Goal: Transaction & Acquisition: Purchase product/service

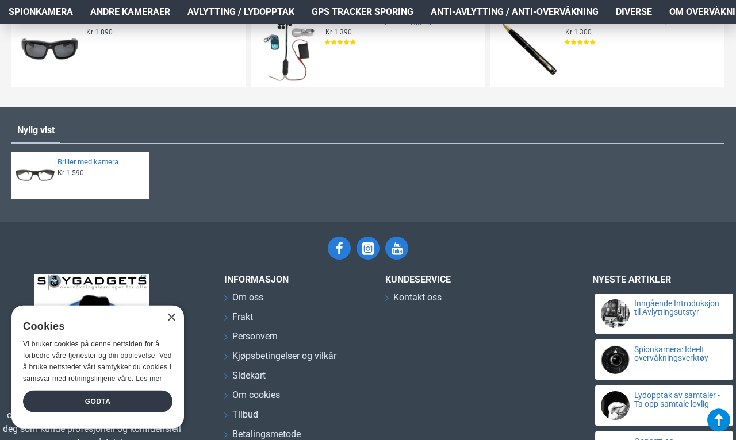
scroll to position [1450, 0]
click at [66, 157] on link "Briller med kamera" at bounding box center [99, 162] width 85 height 10
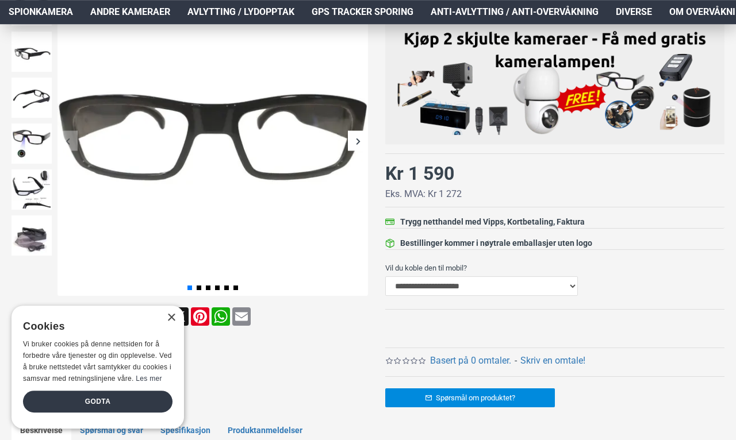
scroll to position [212, 0]
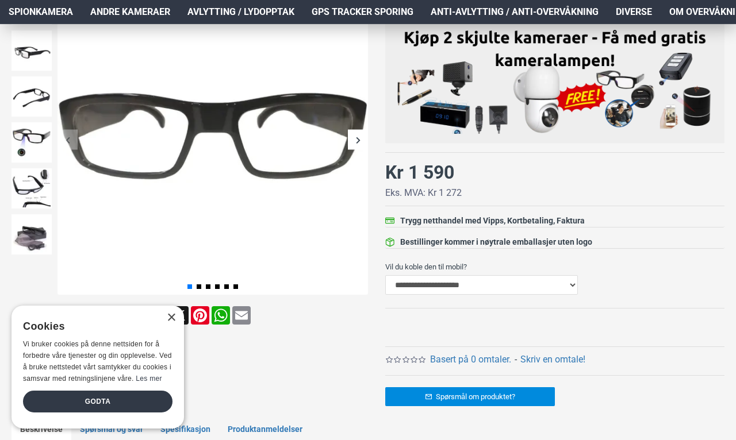
click at [25, 98] on img at bounding box center [31, 96] width 40 height 40
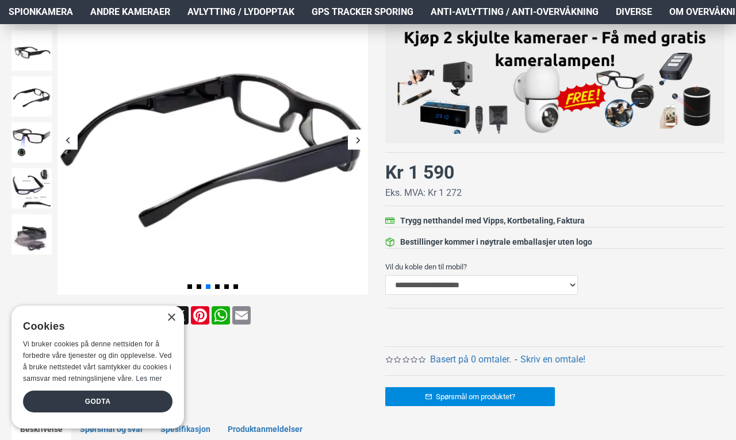
click at [28, 138] on img at bounding box center [31, 142] width 40 height 40
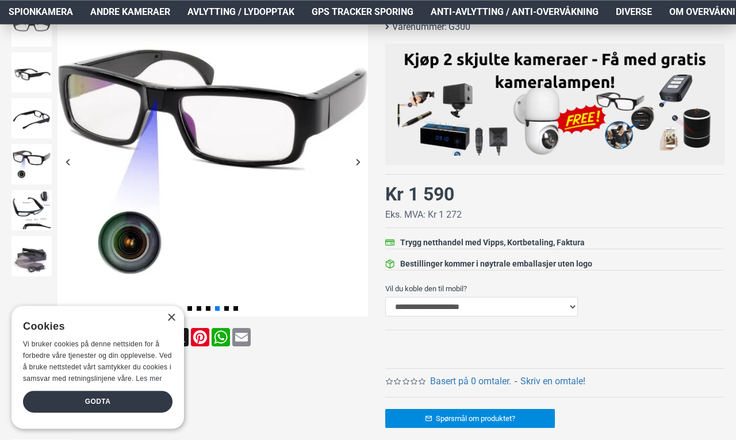
scroll to position [192, 0]
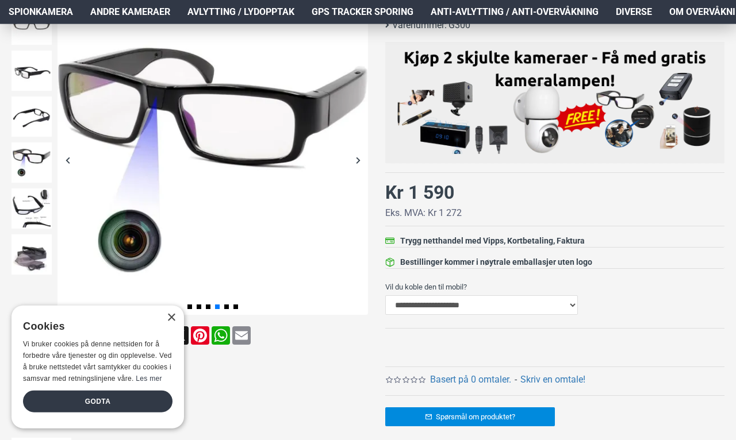
click at [27, 202] on img at bounding box center [31, 208] width 40 height 40
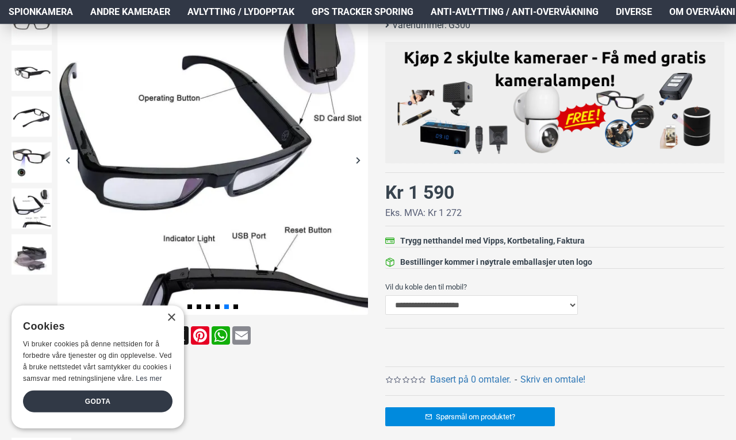
click at [29, 249] on img at bounding box center [31, 254] width 40 height 40
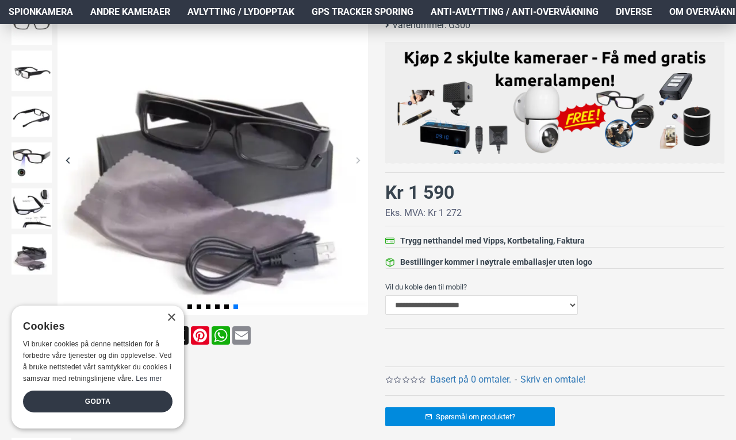
click at [31, 210] on img at bounding box center [31, 208] width 40 height 40
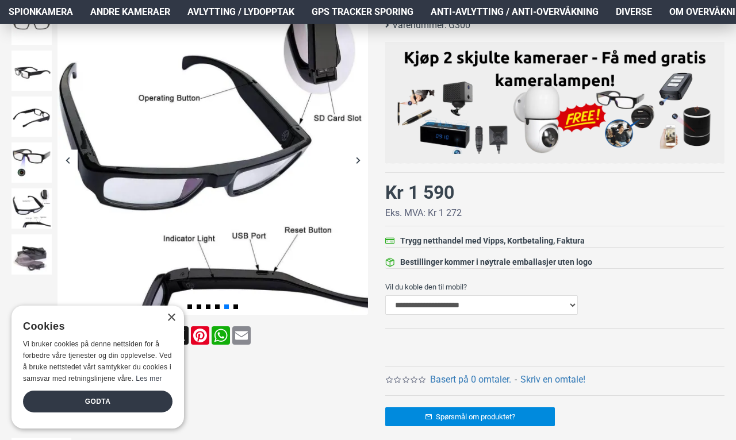
click at [32, 113] on img at bounding box center [31, 117] width 40 height 40
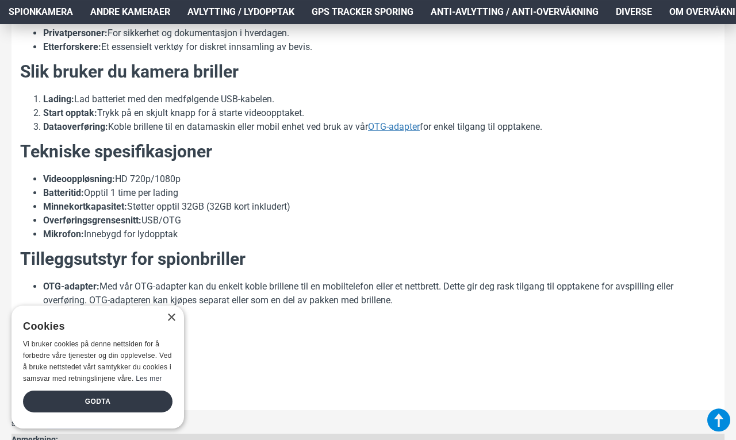
scroll to position [964, 0]
click at [172, 337] on div "× Cookies Vi bruker cookies på denne nettsiden for å forbedre våre tjenester og…" at bounding box center [97, 367] width 172 height 123
click at [170, 332] on div "× Cookies Vi bruker cookies på denne nettsiden for å forbedre våre tjenester og…" at bounding box center [97, 367] width 172 height 123
click at [166, 333] on div "× Cookies Vi bruker cookies på denne nettsiden for å forbedre våre tjenester og…" at bounding box center [97, 367] width 172 height 123
click at [79, 406] on div "Godta" at bounding box center [97, 402] width 149 height 22
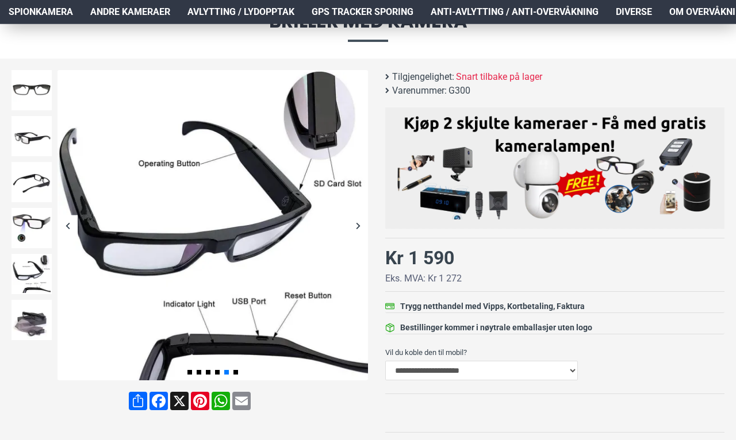
scroll to position [0, 0]
